Goal: Book appointment/travel/reservation

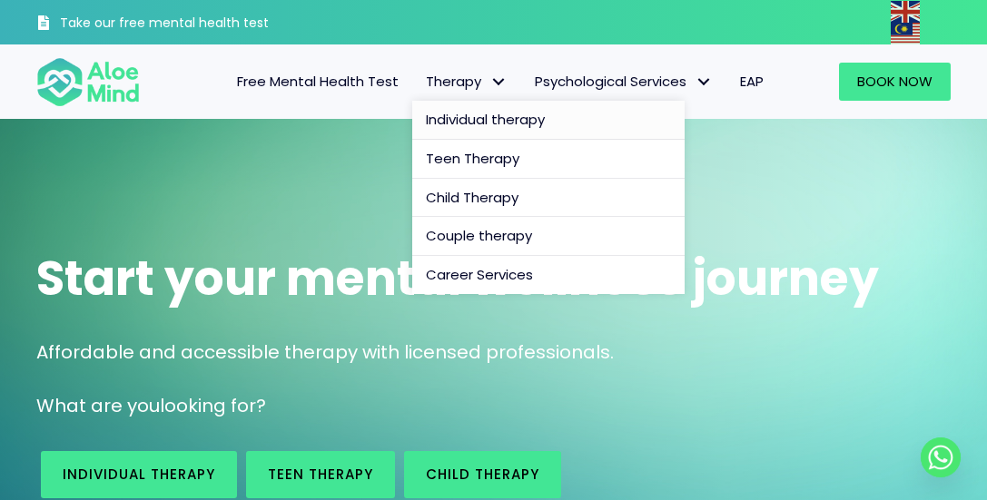
click at [453, 105] on link "Individual therapy" at bounding box center [548, 120] width 272 height 39
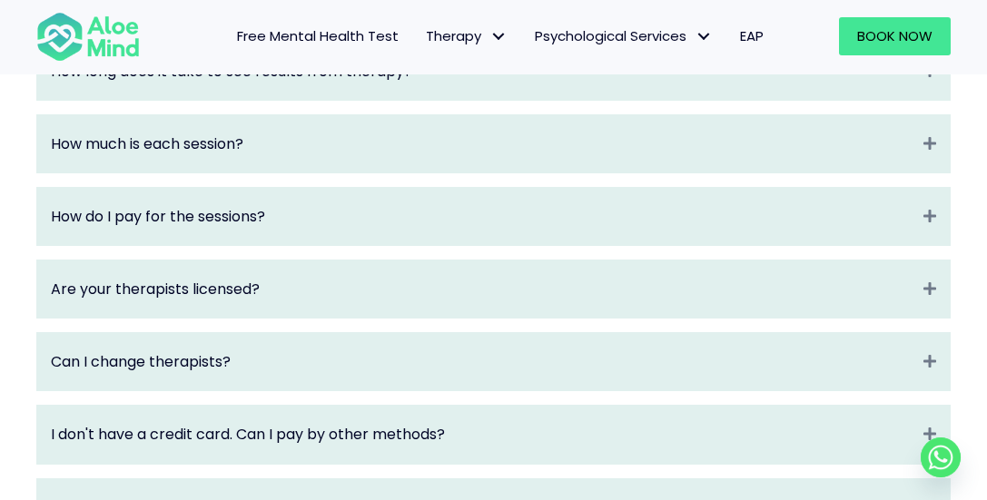
scroll to position [2724, 0]
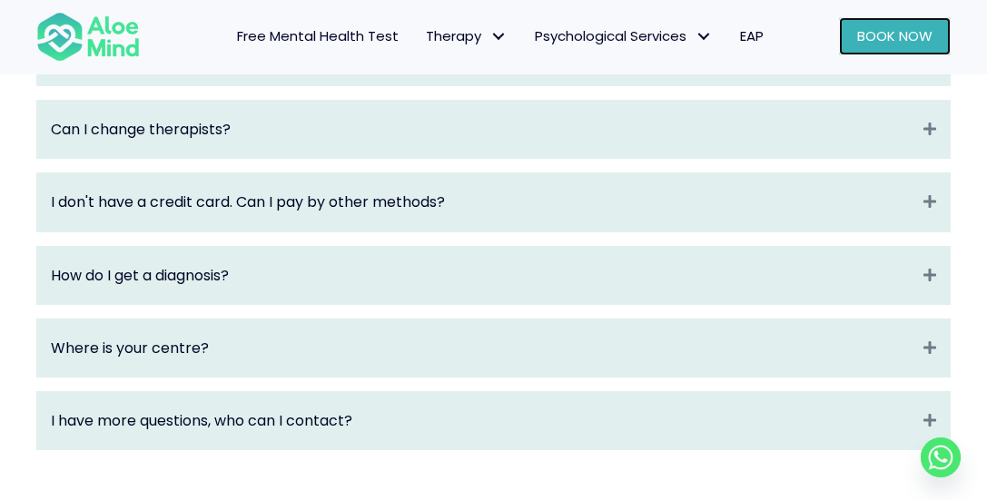
click at [925, 40] on span "Book Now" at bounding box center [894, 35] width 75 height 19
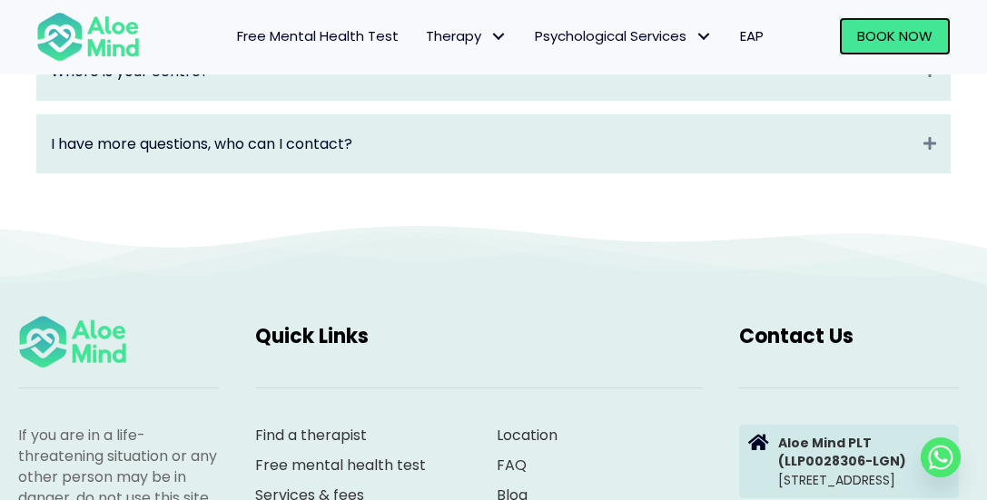
scroll to position [3026, 0]
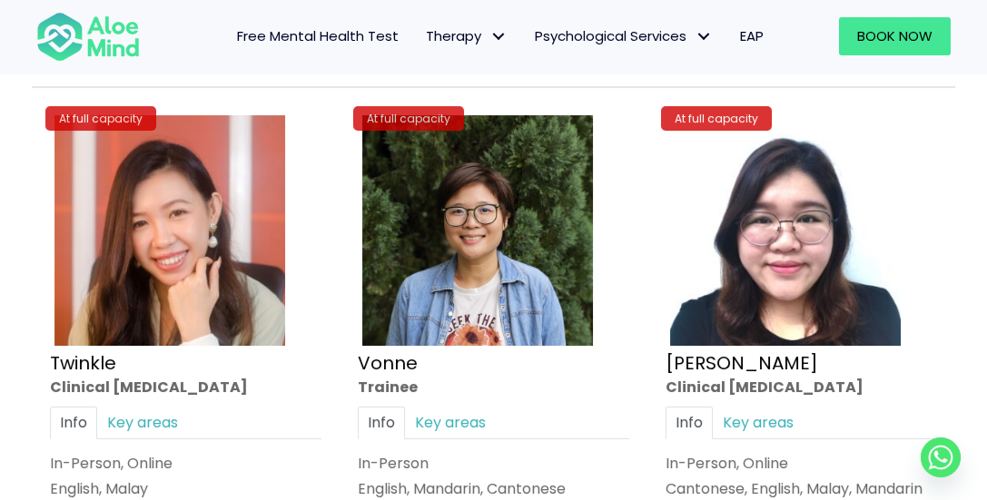
scroll to position [6859, 0]
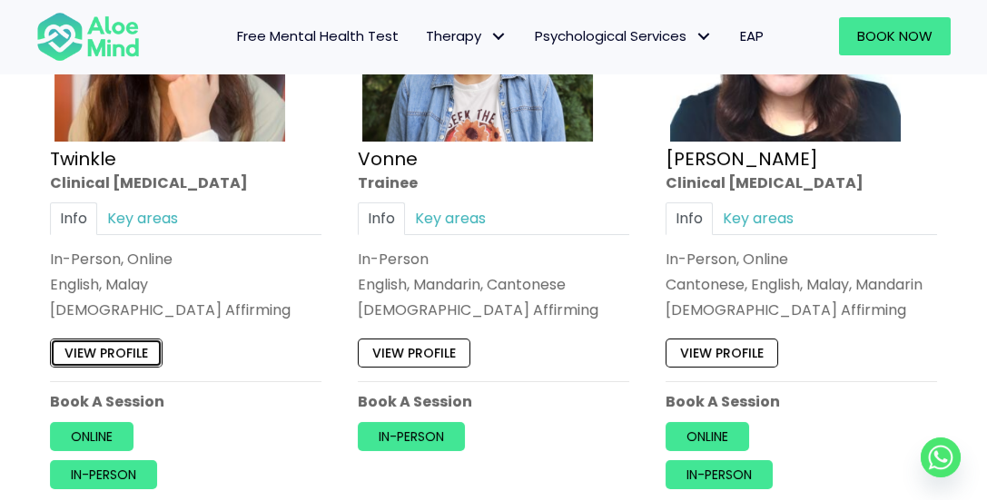
click at [137, 339] on link "View profile" at bounding box center [106, 353] width 113 height 29
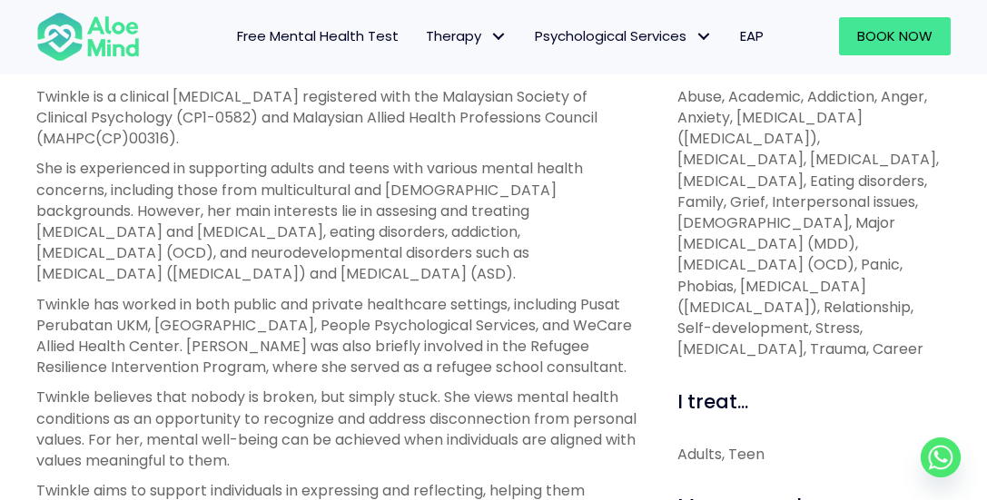
scroll to position [806, 0]
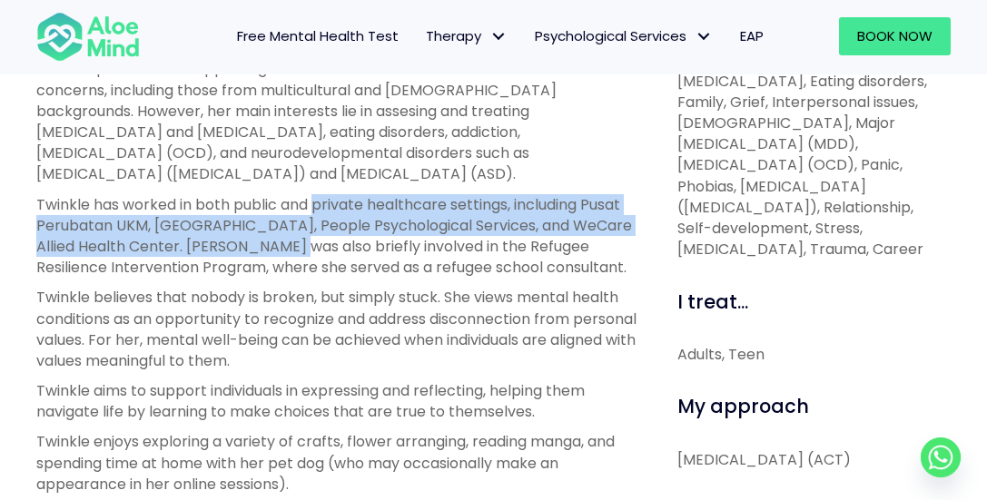
drag, startPoint x: 332, startPoint y: 202, endPoint x: 360, endPoint y: 235, distance: 43.1
click at [360, 235] on p "Twinkle has worked in both public and private healthcare settings, including Pu…" at bounding box center [336, 236] width 600 height 84
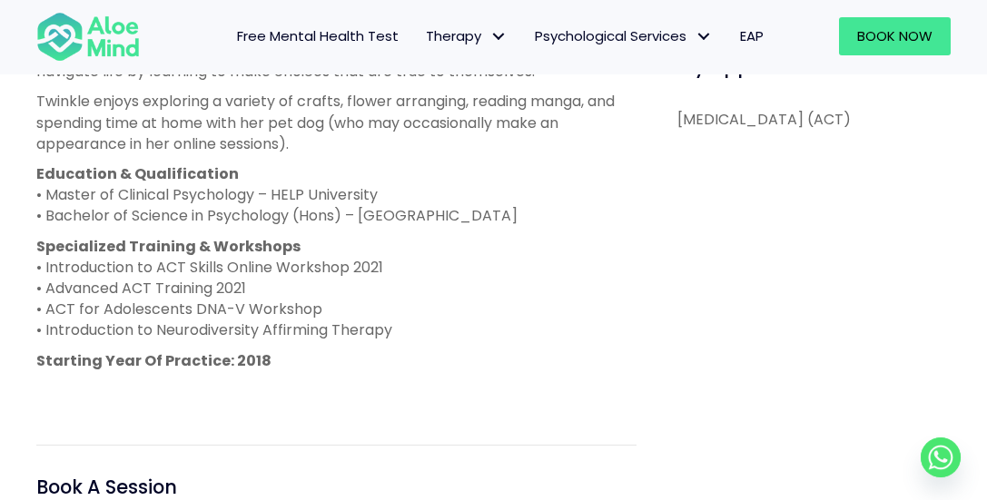
scroll to position [933, 0]
